Goal: Task Accomplishment & Management: Complete application form

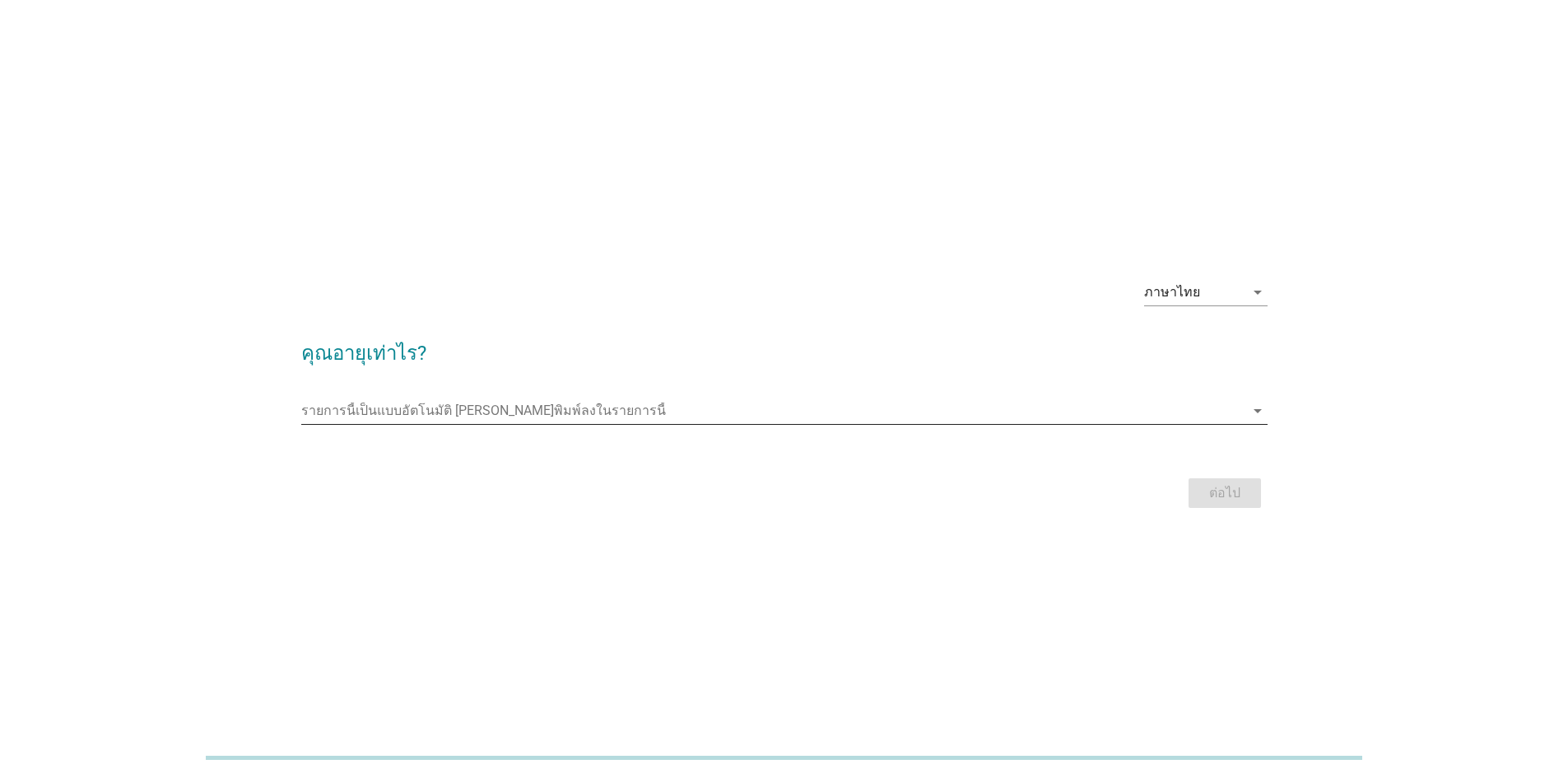
click at [1262, 418] on icon "arrow_drop_down" at bounding box center [1258, 411] width 20 height 20
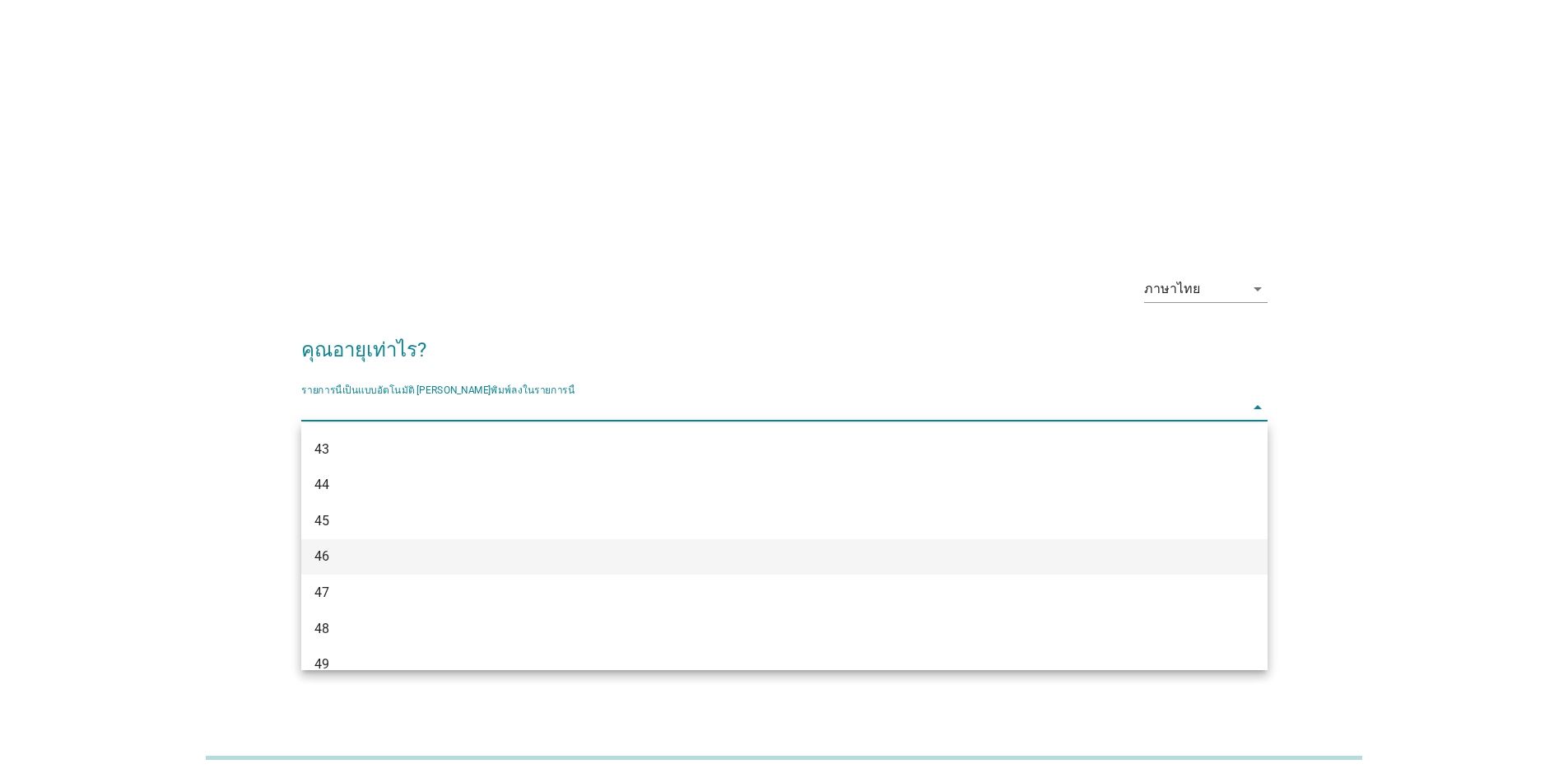
scroll to position [978, 0]
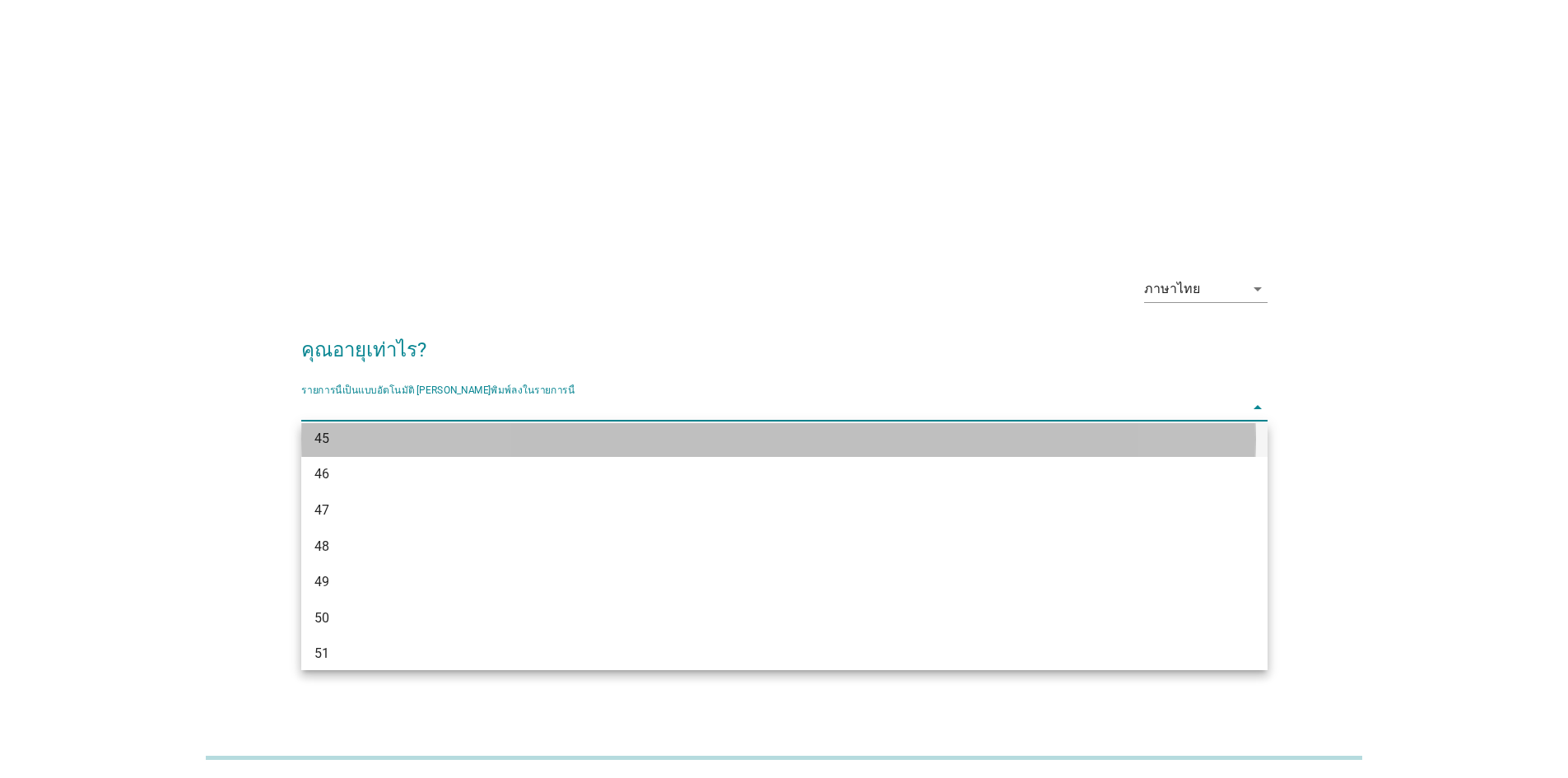
click at [350, 430] on div "45" at bounding box center [746, 439] width 862 height 20
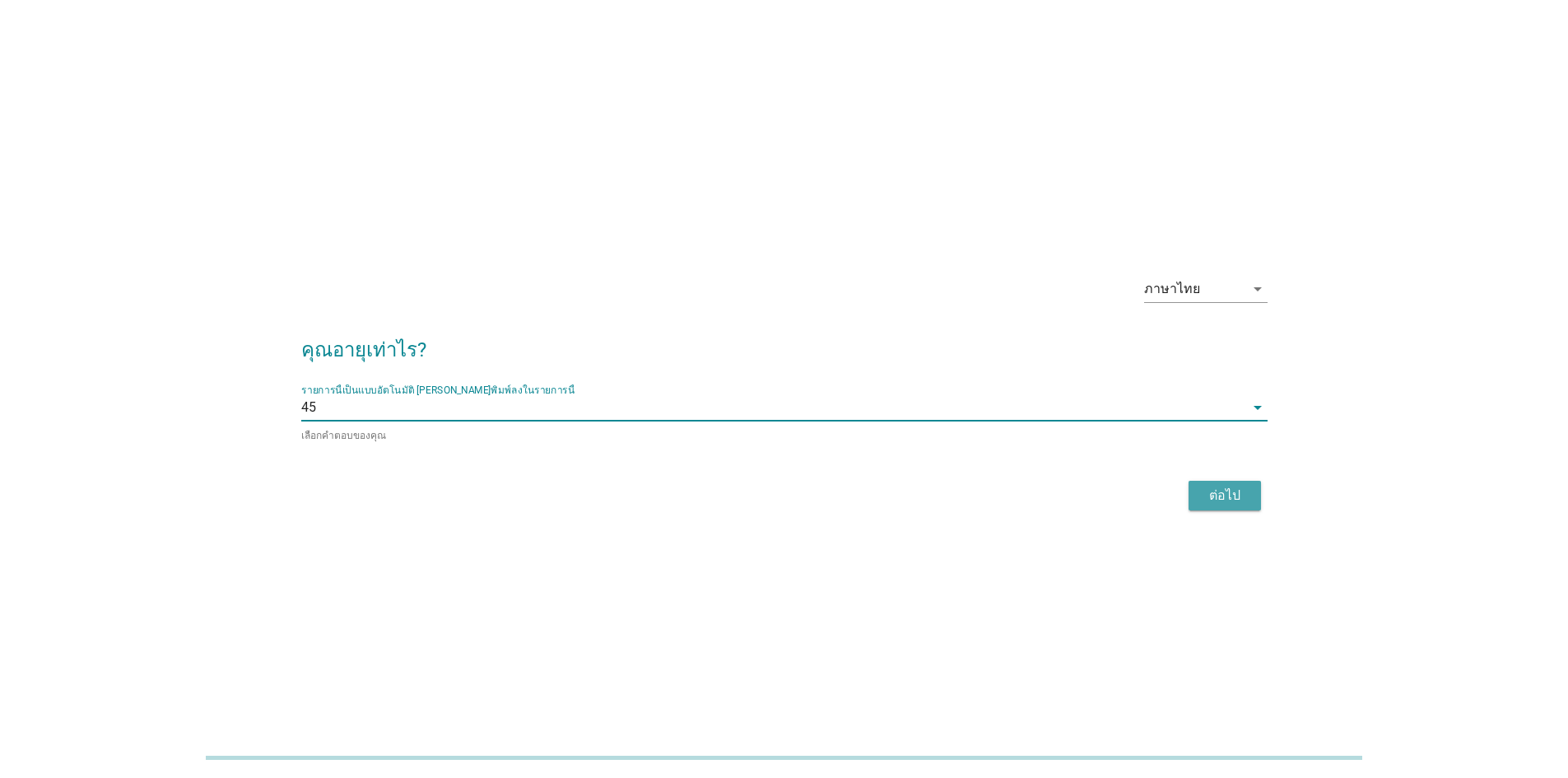
click at [1221, 481] on button "ต่อไป" at bounding box center [1225, 495] width 73 height 29
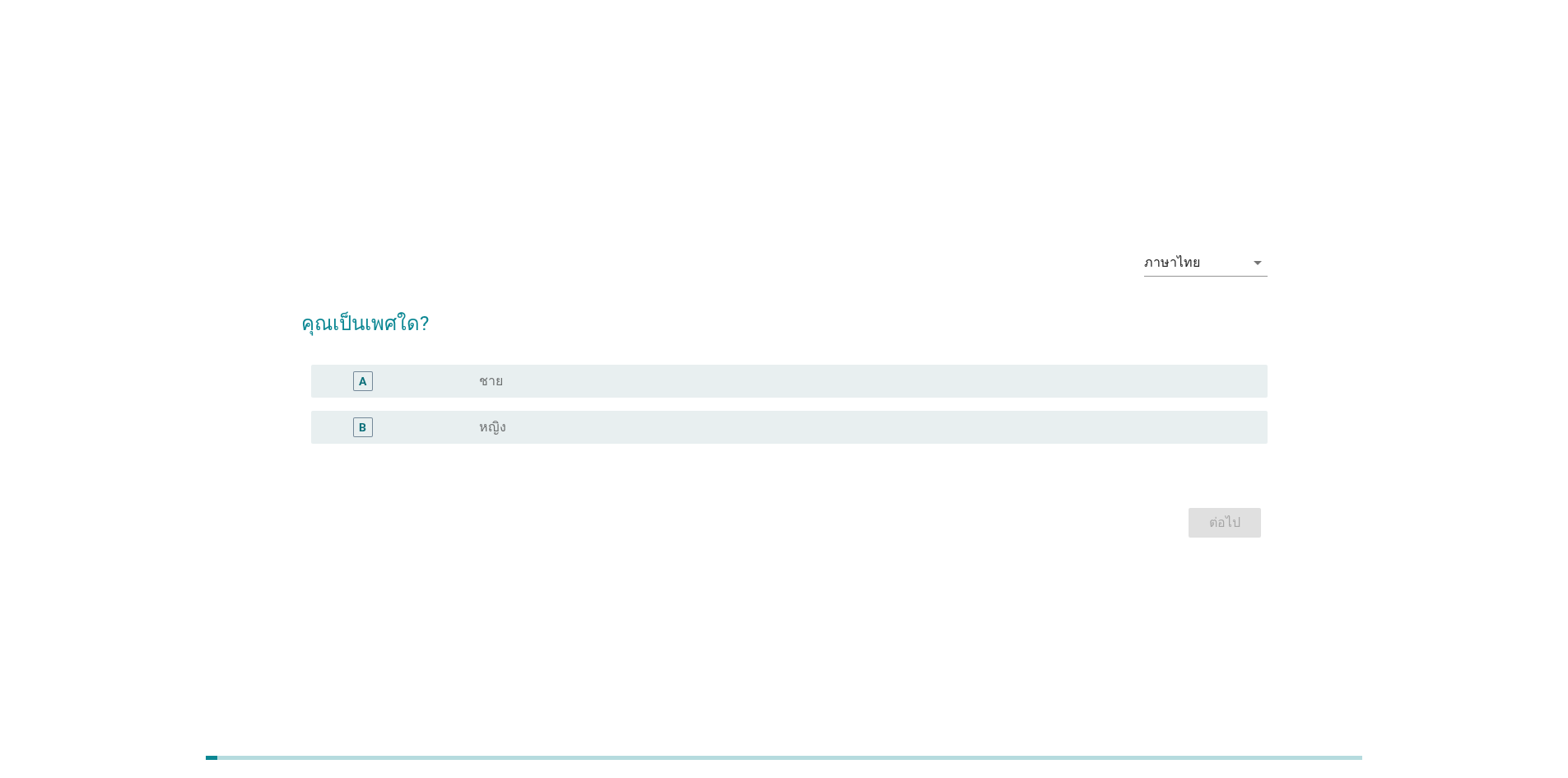
click at [786, 428] on div "radio_button_unchecked หญิง" at bounding box center [860, 427] width 763 height 17
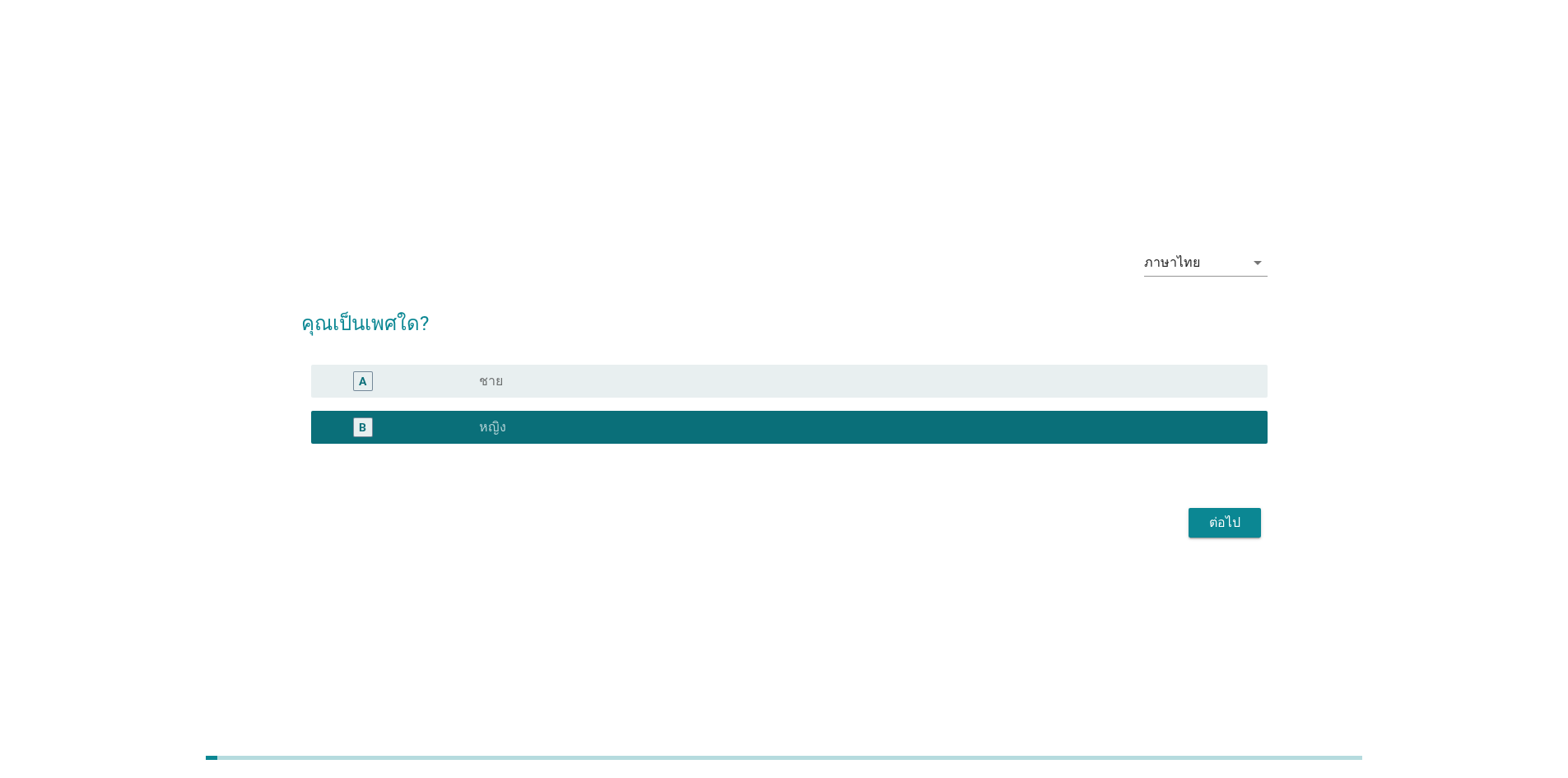
click at [1236, 521] on div "ต่อไป" at bounding box center [1225, 523] width 46 height 20
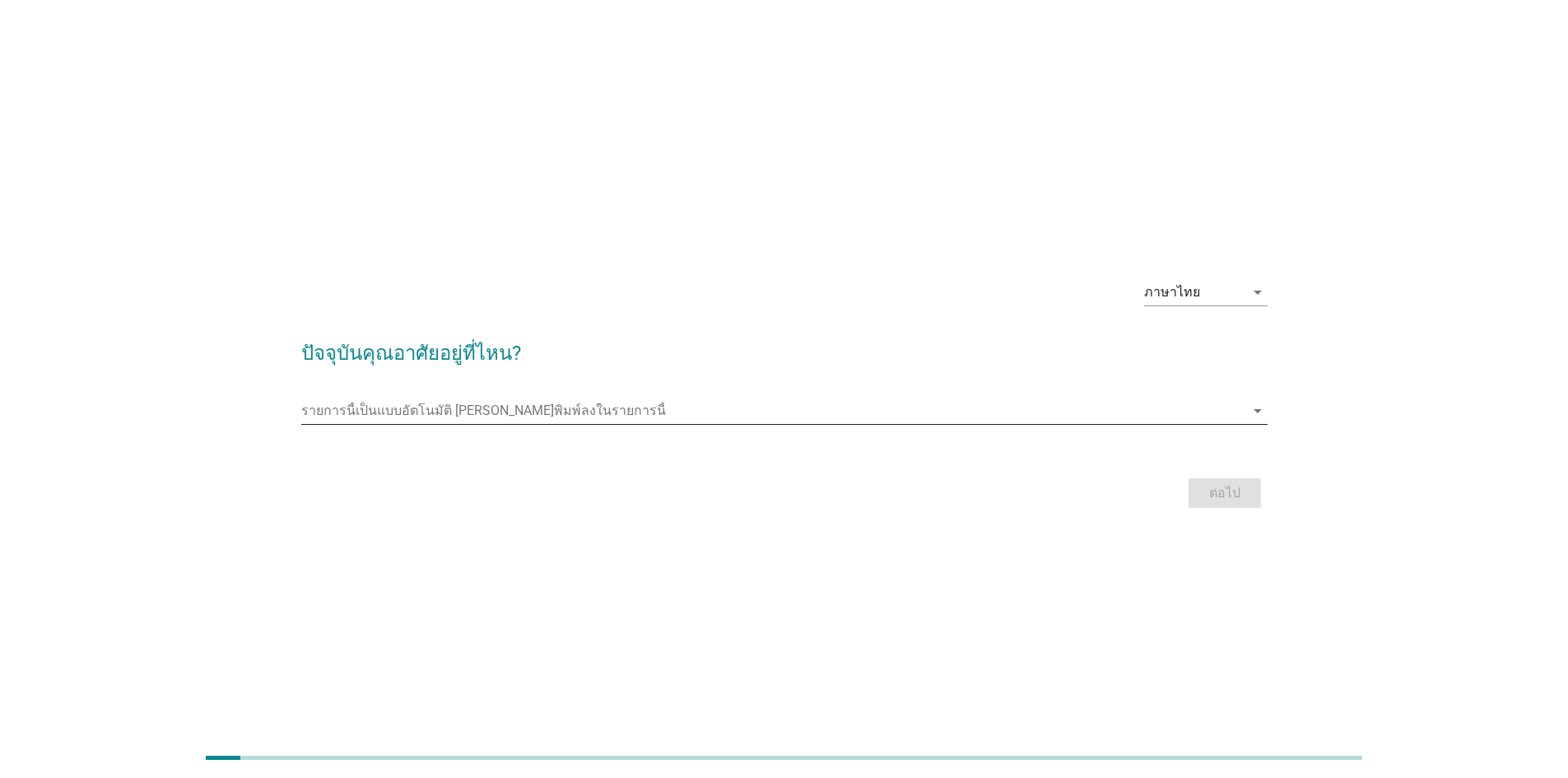
click at [1243, 409] on input "รายการนี้เป็นแบบอัตโนมัติ คุณสามารถพิมพ์ลงในรายการนี้" at bounding box center [772, 411] width 943 height 27
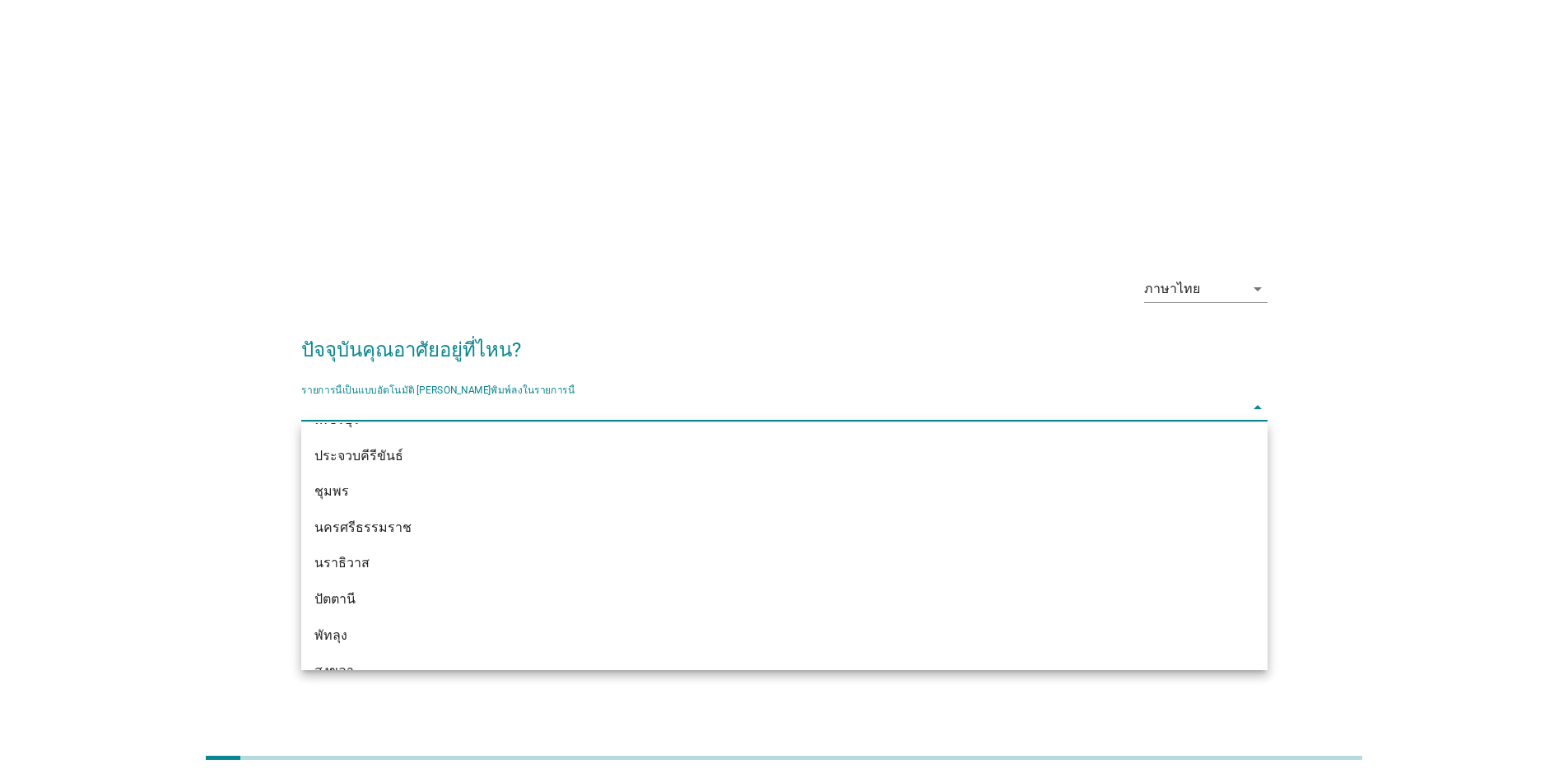
scroll to position [2119, 0]
click at [573, 402] on input "รายการนี้เป็นแบบอัตโนมัติ คุณสามารถพิมพ์ลงในรายการนี้" at bounding box center [772, 408] width 943 height 27
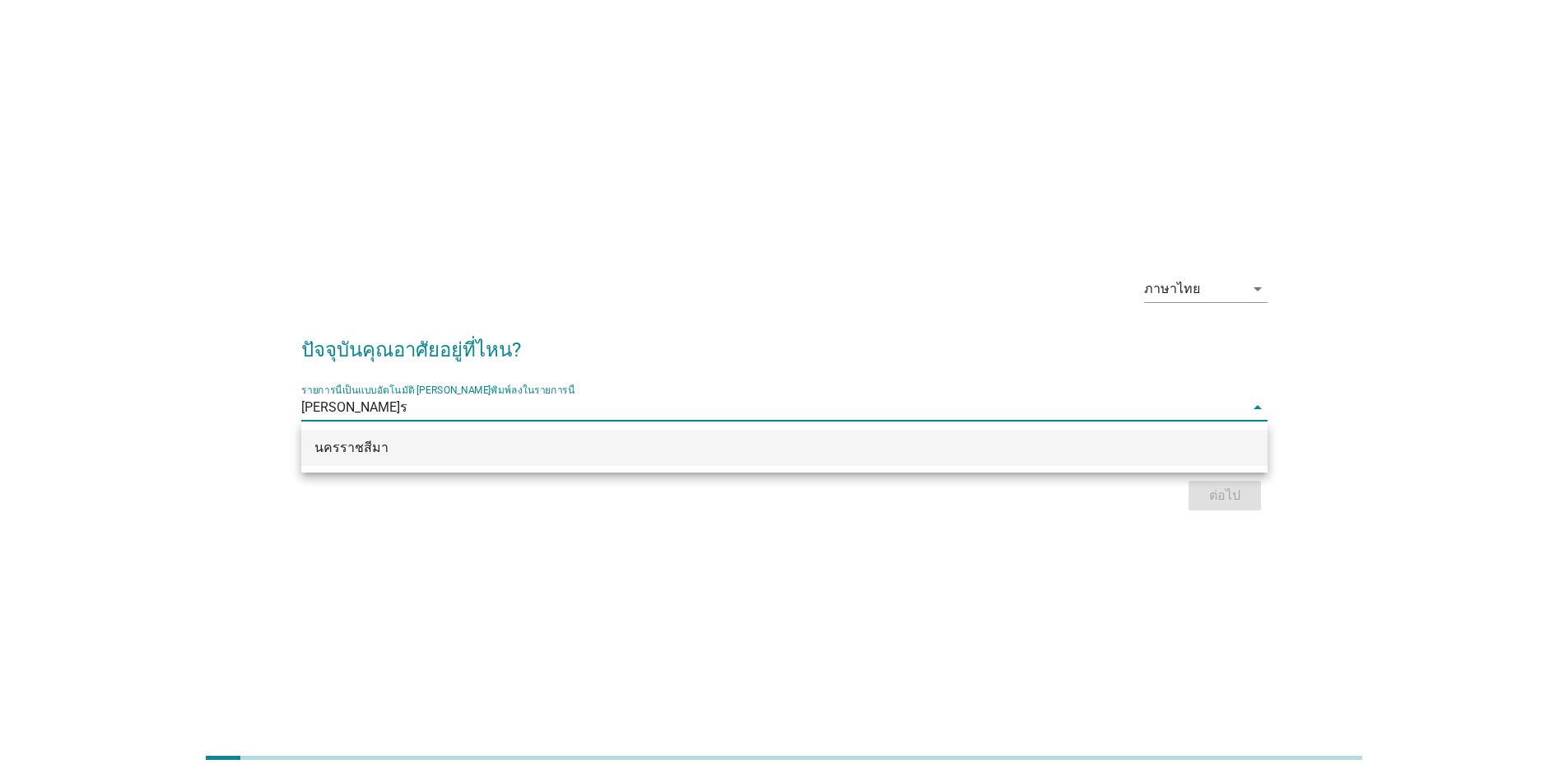
scroll to position [0, 0]
type input "[PERSON_NAME]รา"
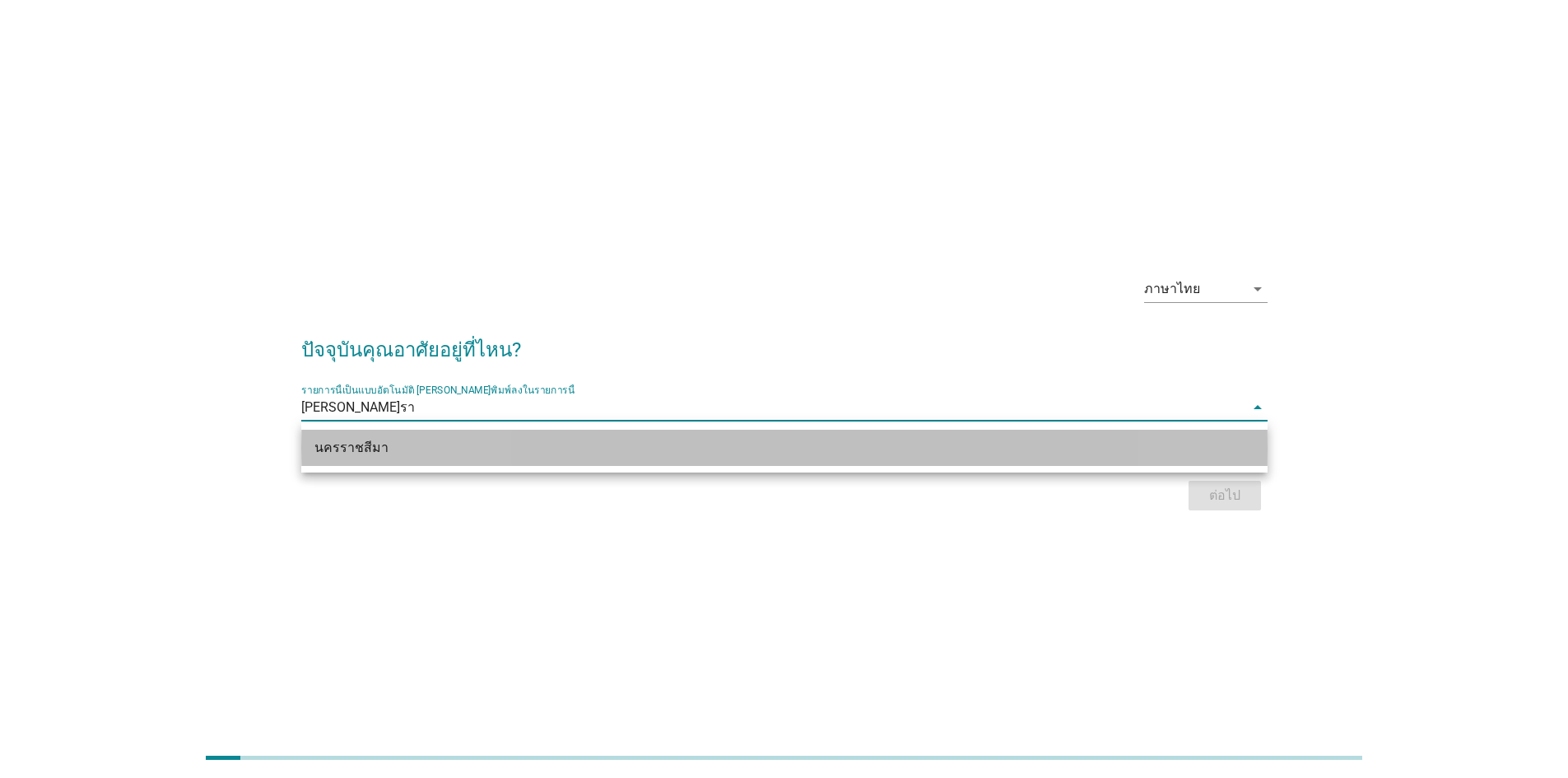
click at [569, 445] on div "นครราชสีมา" at bounding box center [746, 448] width 862 height 20
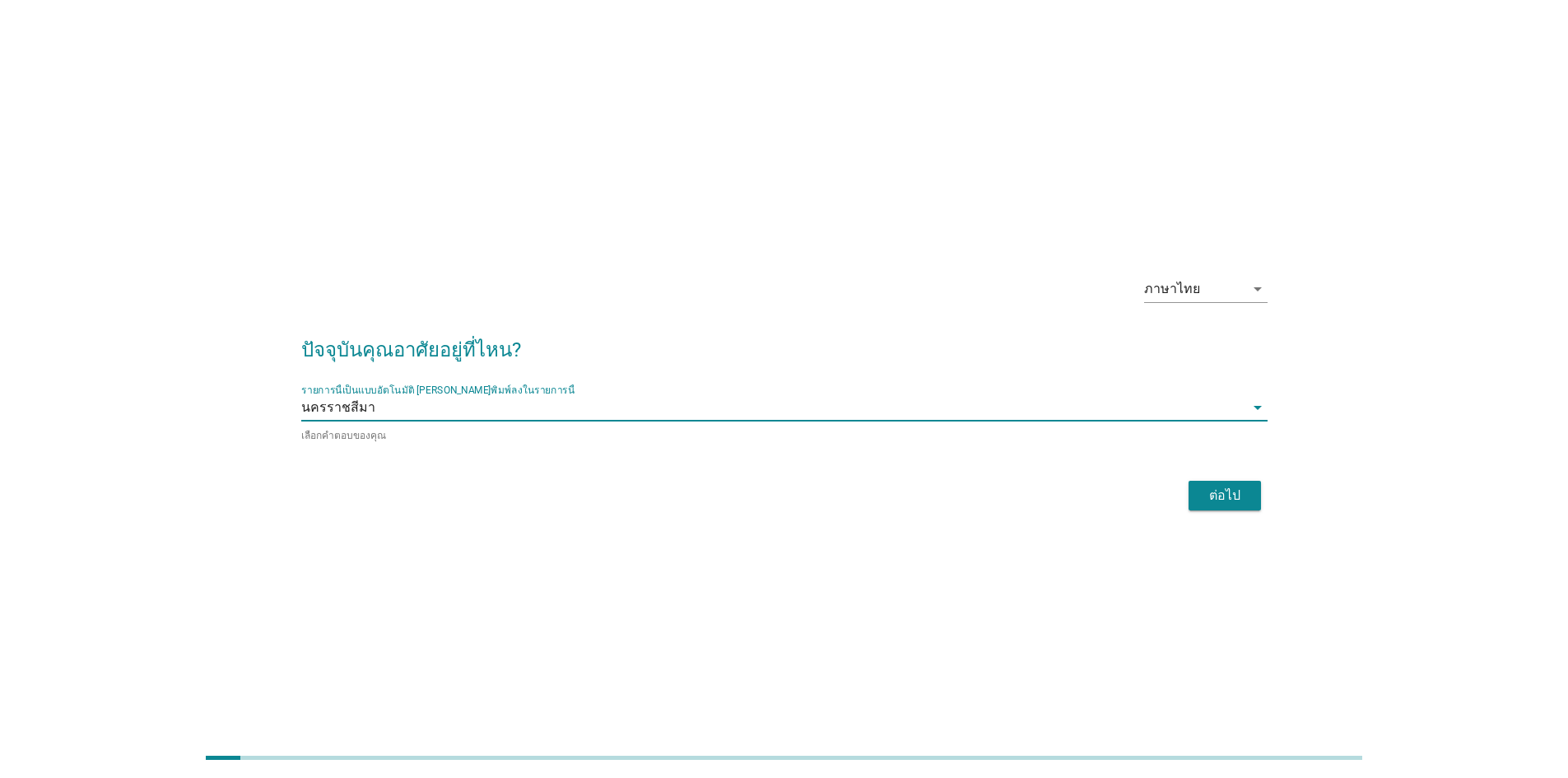
click at [1230, 498] on div "ต่อไป" at bounding box center [1225, 495] width 46 height 20
